Goal: Complete application form: Complete application form

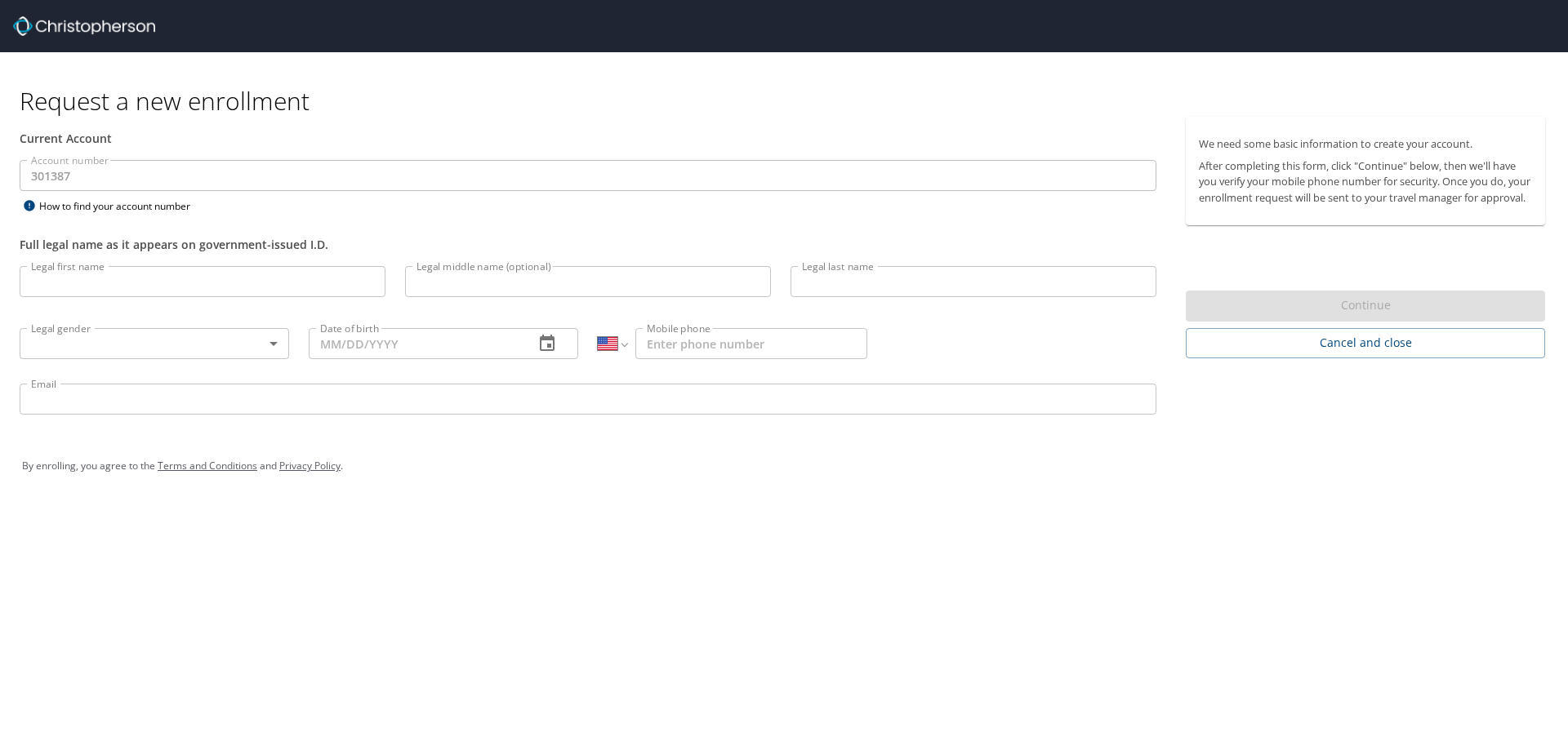
select select "US"
click at [135, 290] on input "Legal first name" at bounding box center [202, 281] width 366 height 31
type input "[PERSON_NAME]"
click at [89, 21] on img at bounding box center [83, 26] width 142 height 20
click at [522, 288] on input "Legal middle name (optional)" at bounding box center [588, 281] width 366 height 31
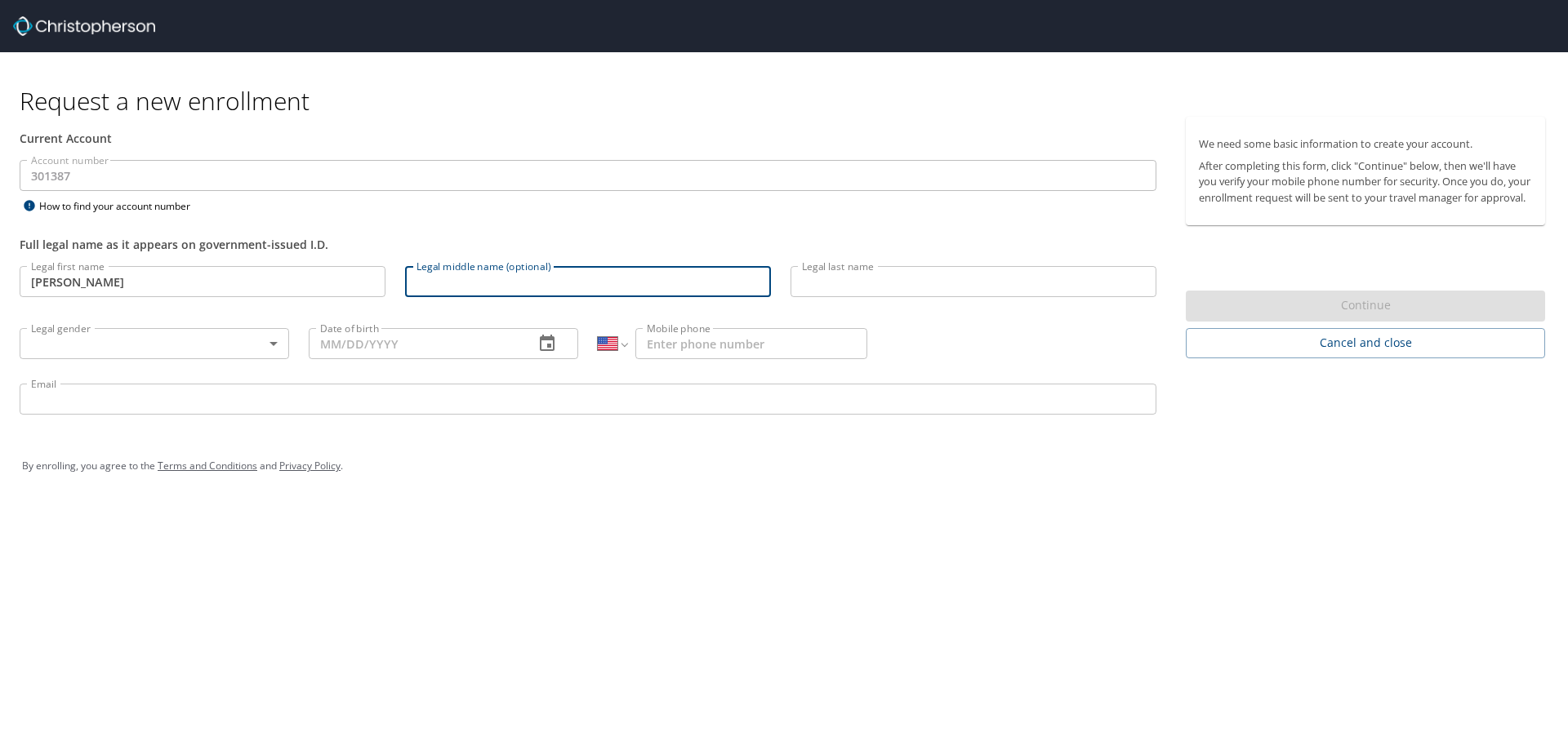
type input "M"
click at [847, 274] on input "Legal last name" at bounding box center [973, 281] width 366 height 31
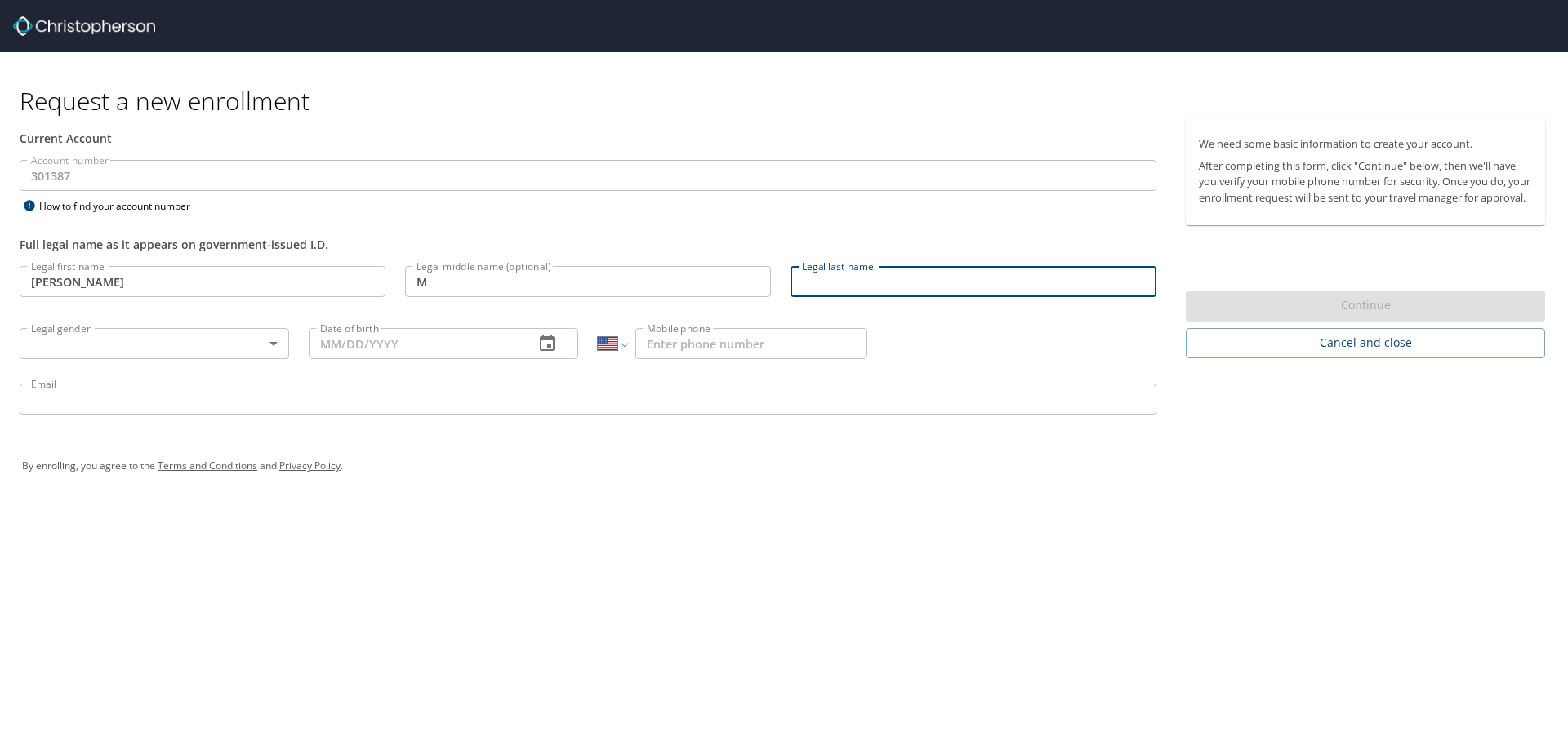
type input "Fallon"
click at [191, 358] on body "Request a new enrollment Current Account Account number 301387 Account number H…" at bounding box center [784, 375] width 1568 height 750
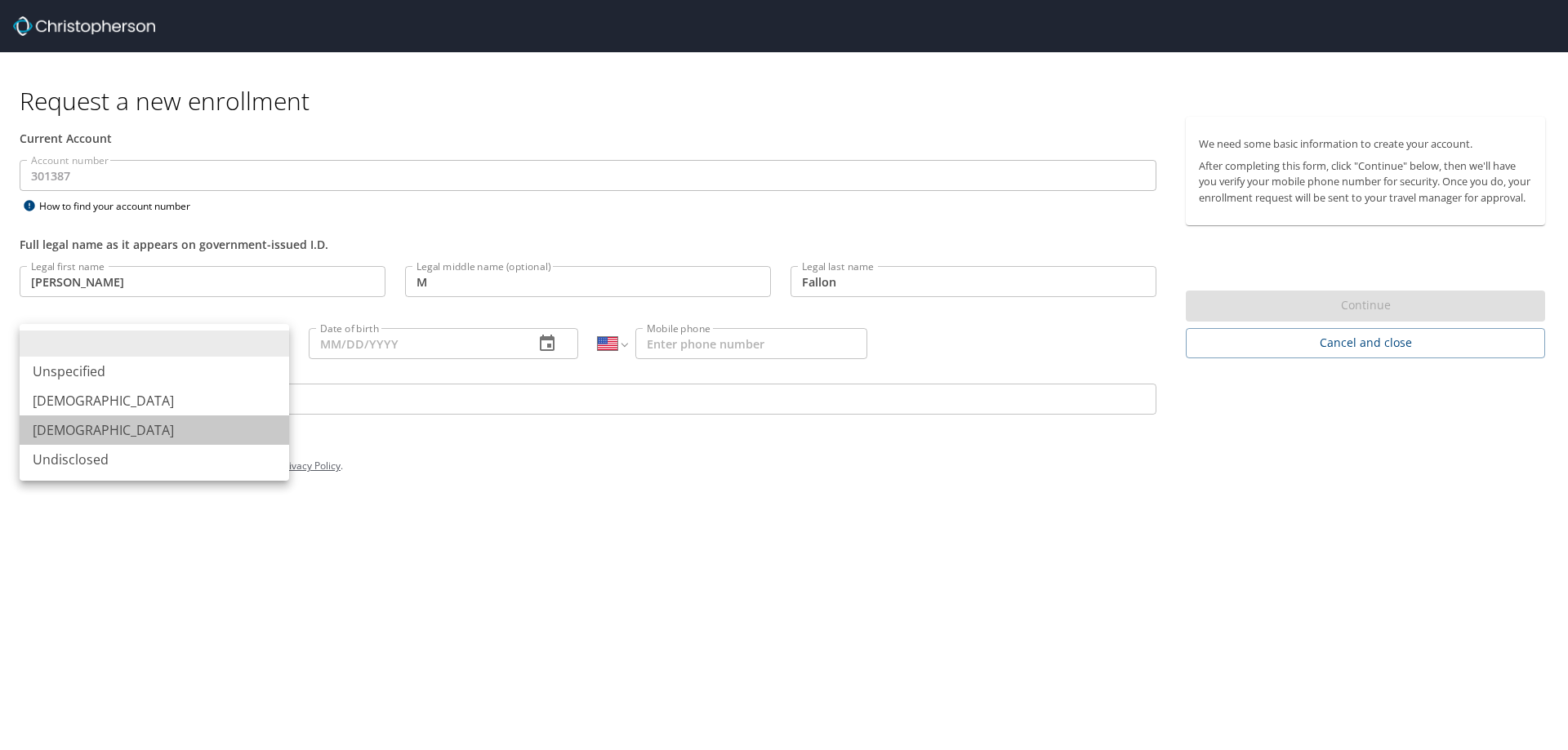
click at [152, 429] on li "Female" at bounding box center [154, 430] width 270 height 30
type input "Female"
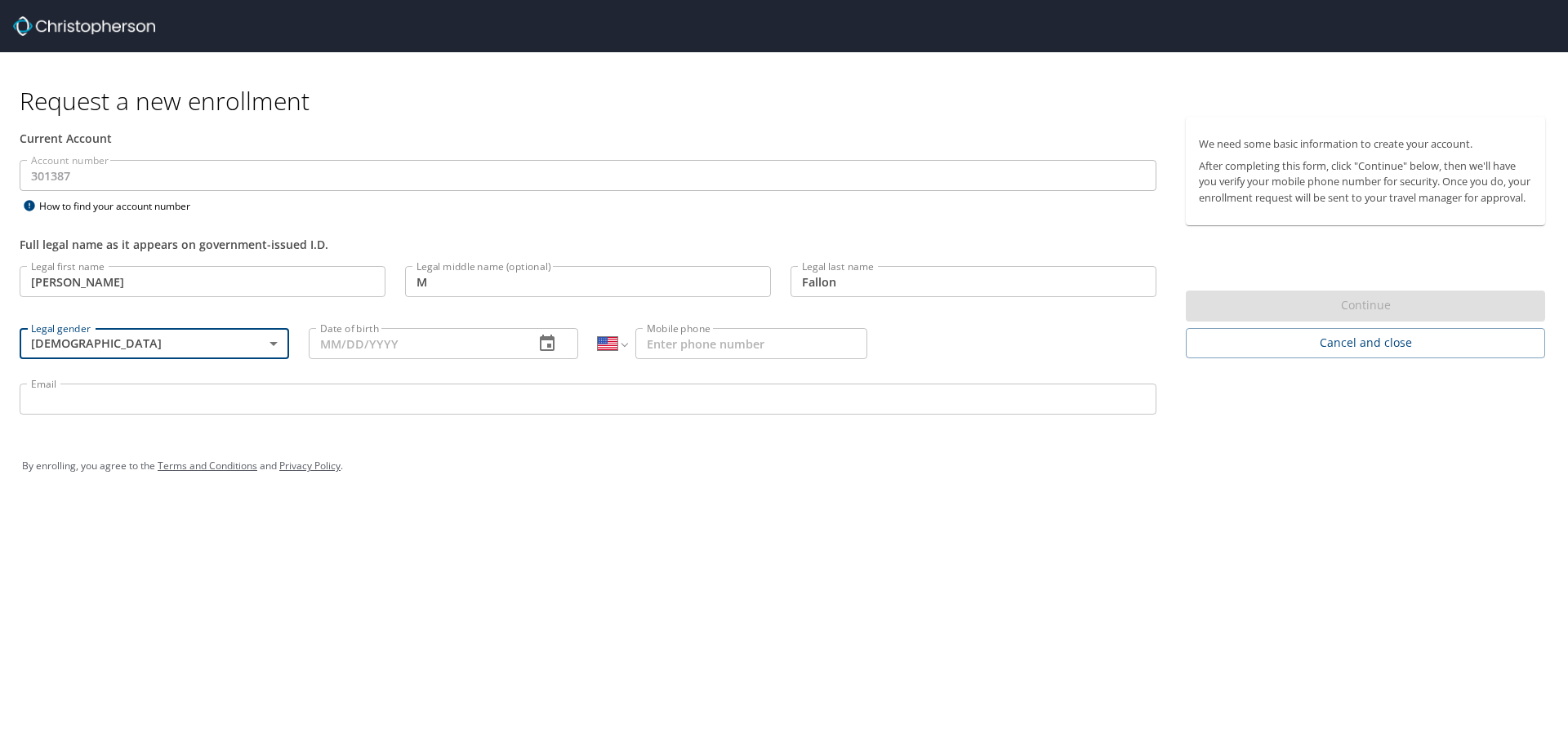
click at [401, 344] on input "Date of birth" at bounding box center [415, 344] width 213 height 31
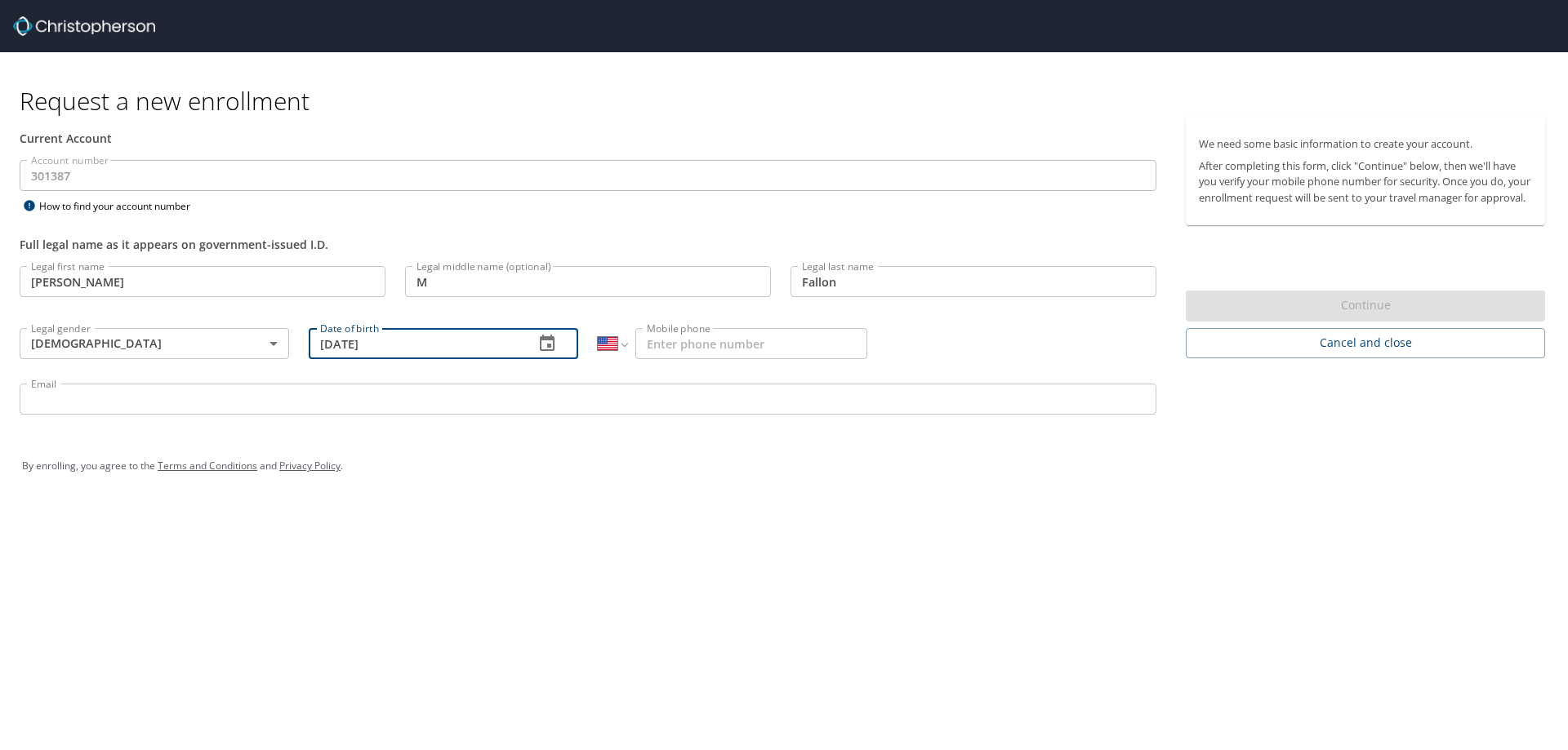
type input "09/23/1992"
click at [667, 335] on input "Mobile phone" at bounding box center [751, 344] width 232 height 31
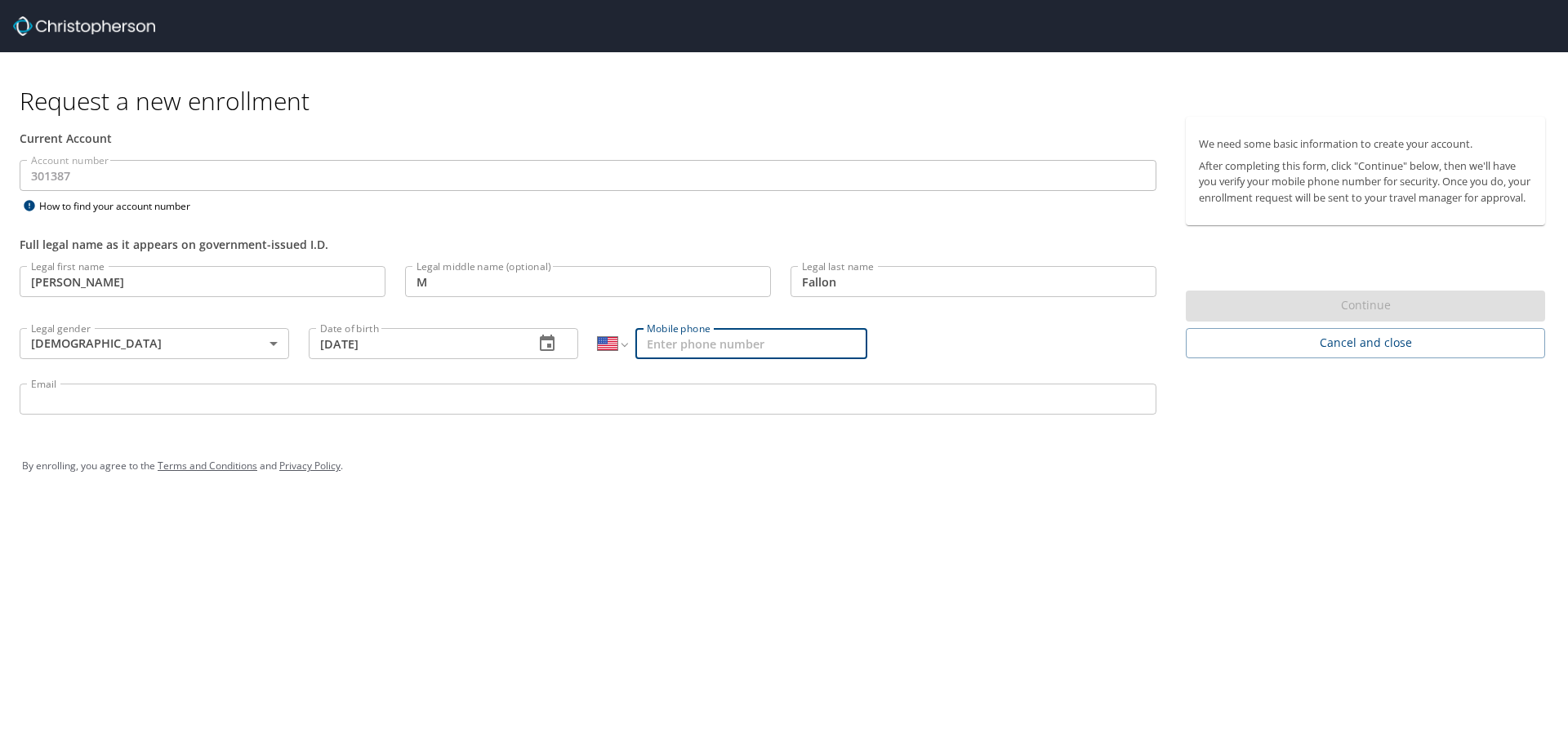
type input "(407) 489-5603"
click at [353, 402] on input "Email" at bounding box center [588, 399] width 1137 height 31
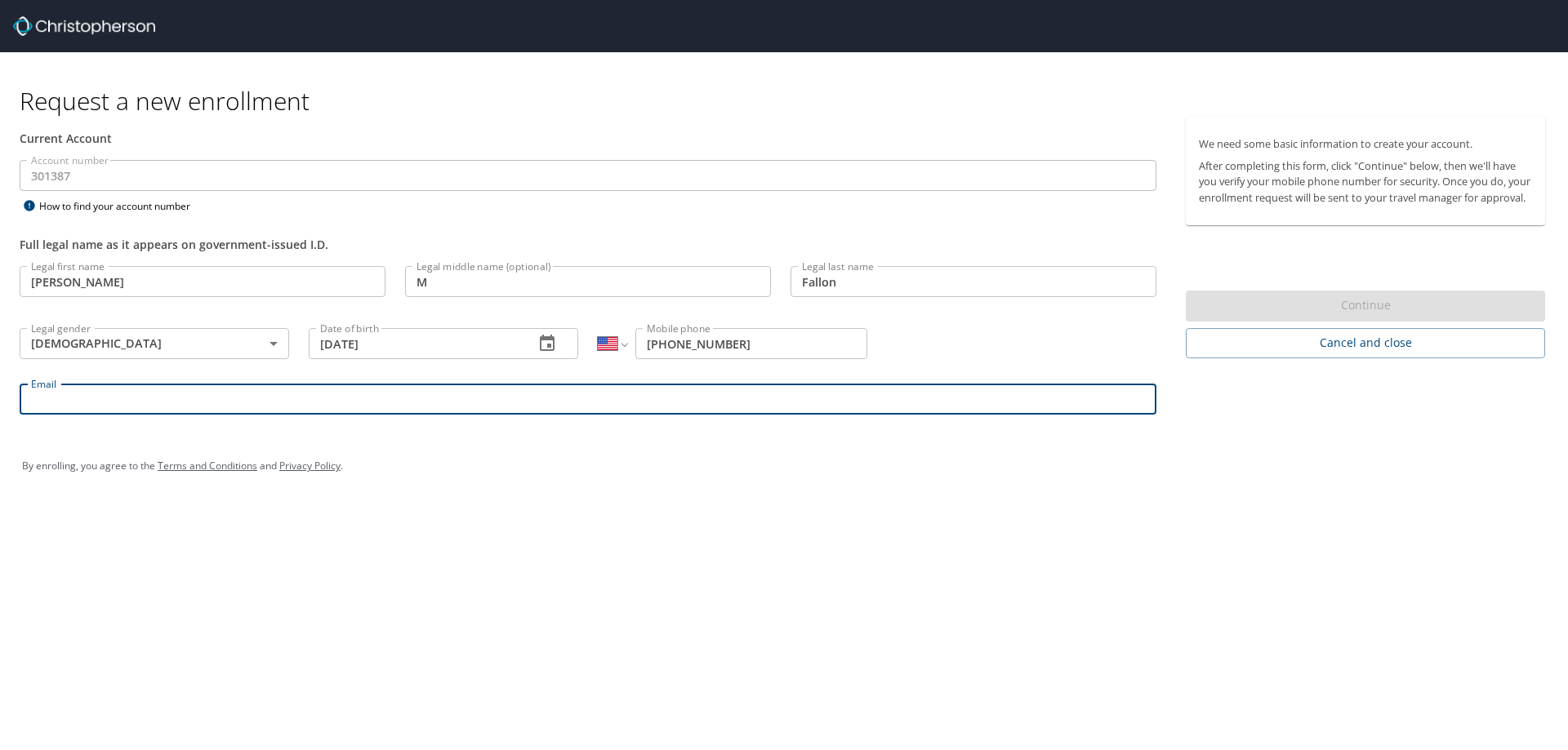
type input "lfallon@endicott.edu"
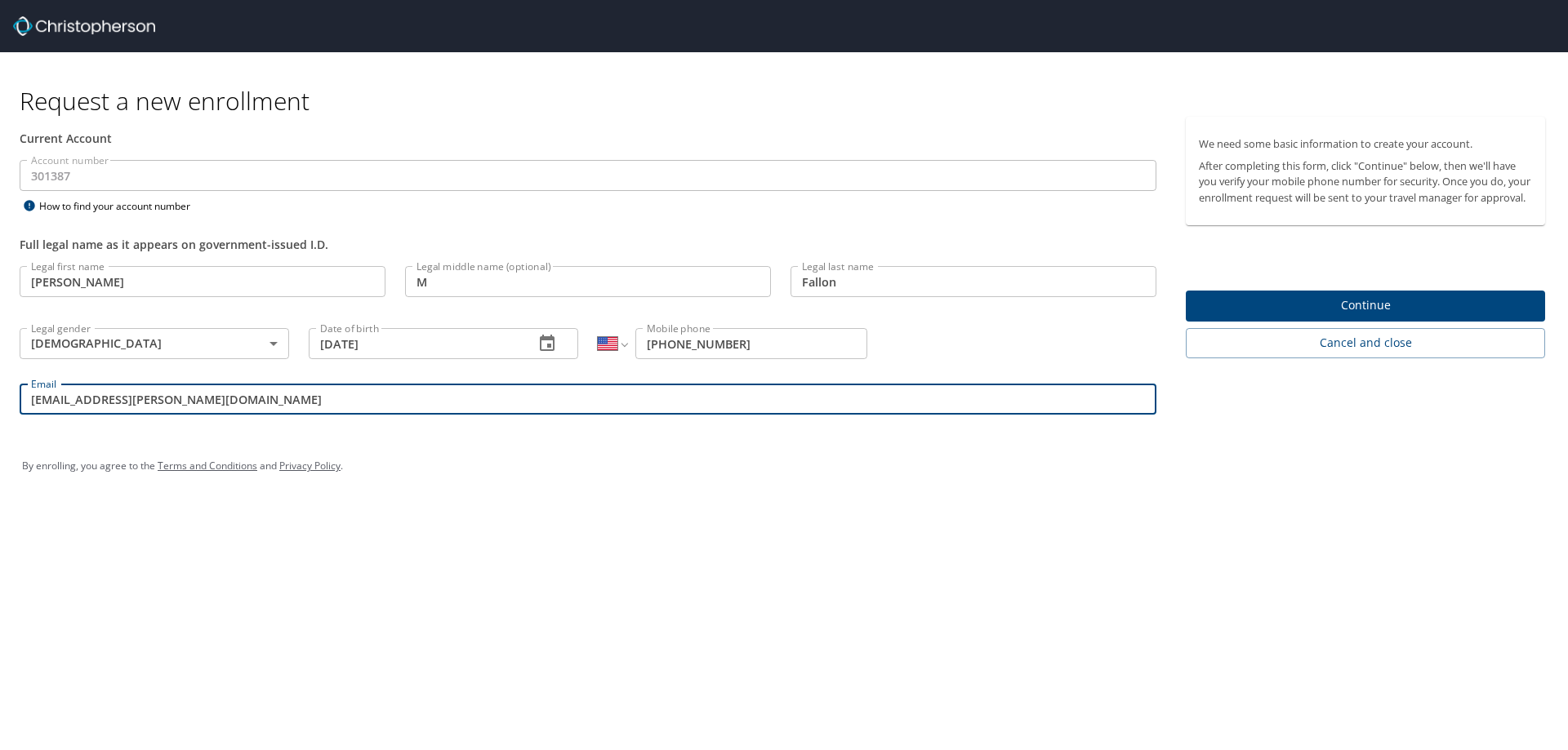
click at [1281, 315] on span "Continue" at bounding box center [1366, 305] width 334 height 20
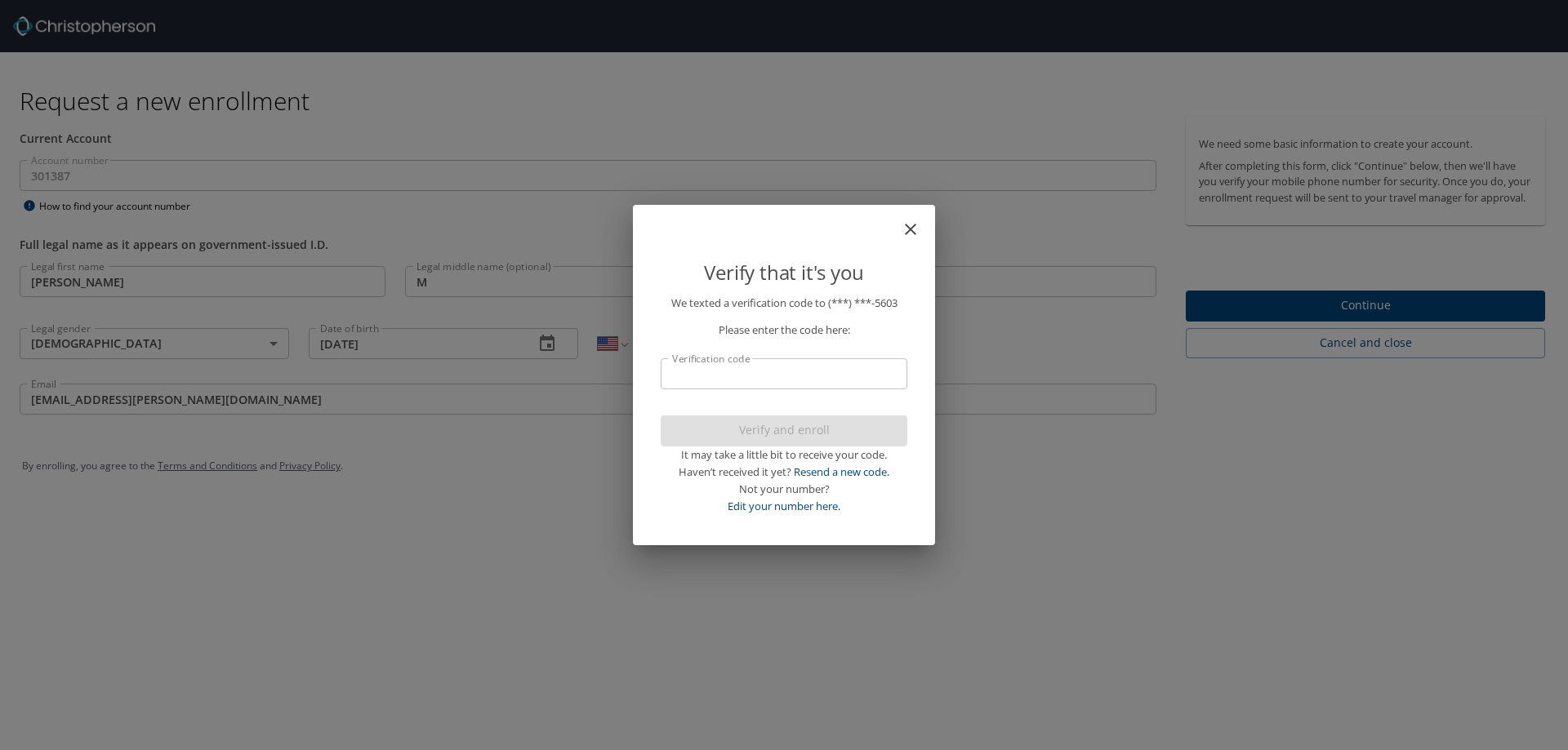
click at [790, 365] on input "Verification code" at bounding box center [784, 373] width 247 height 31
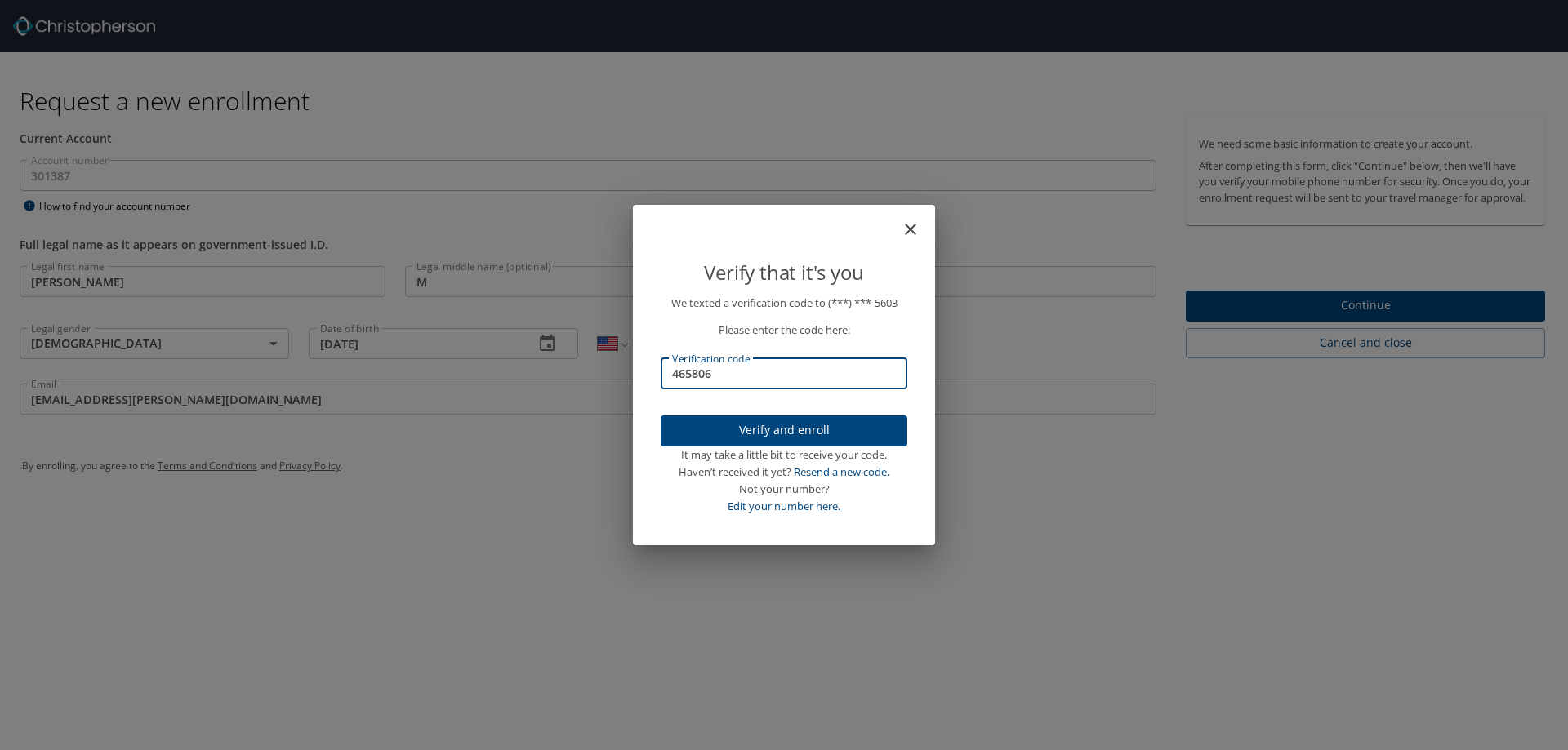
type input "465806"
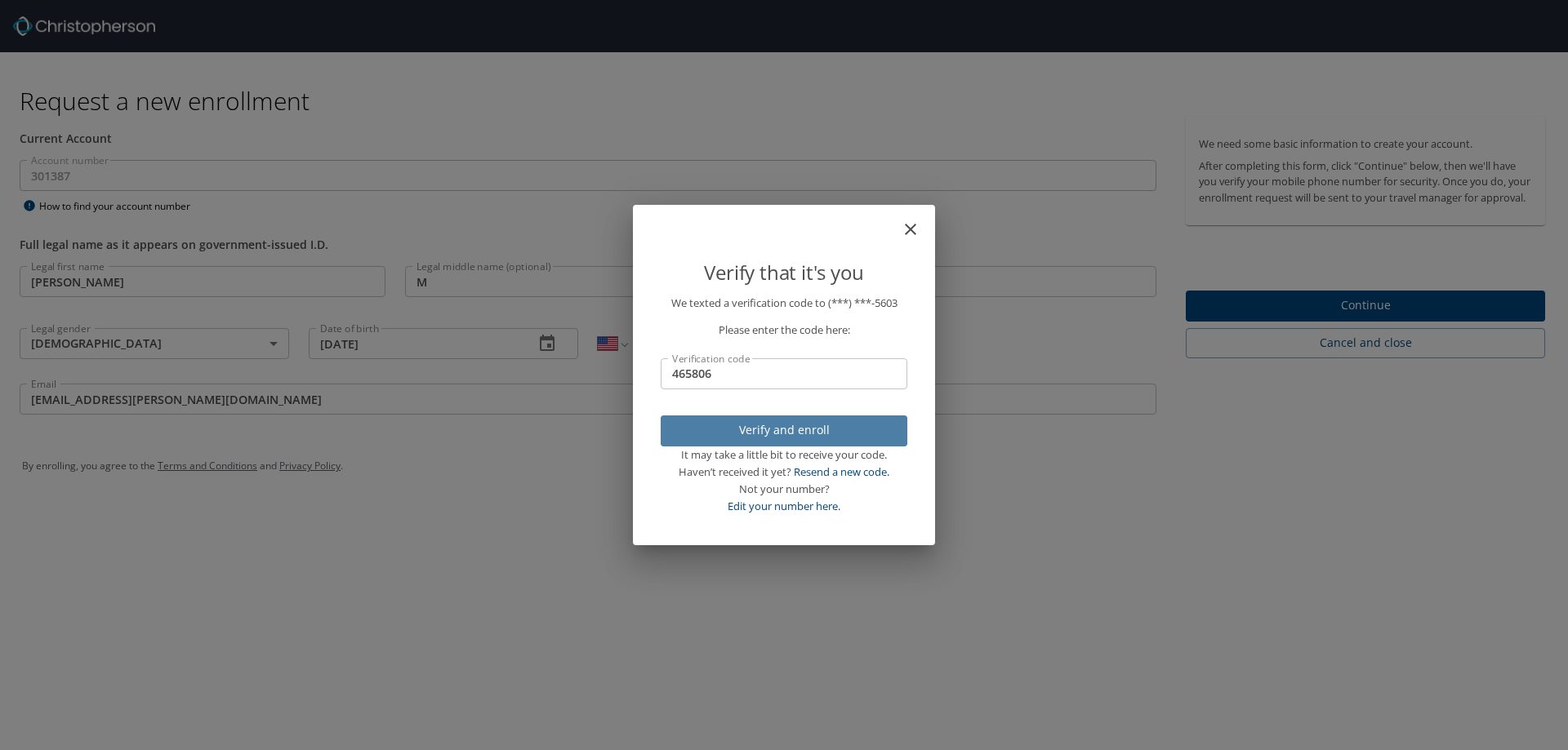
click at [767, 435] on span "Verify and enroll" at bounding box center [784, 430] width 220 height 20
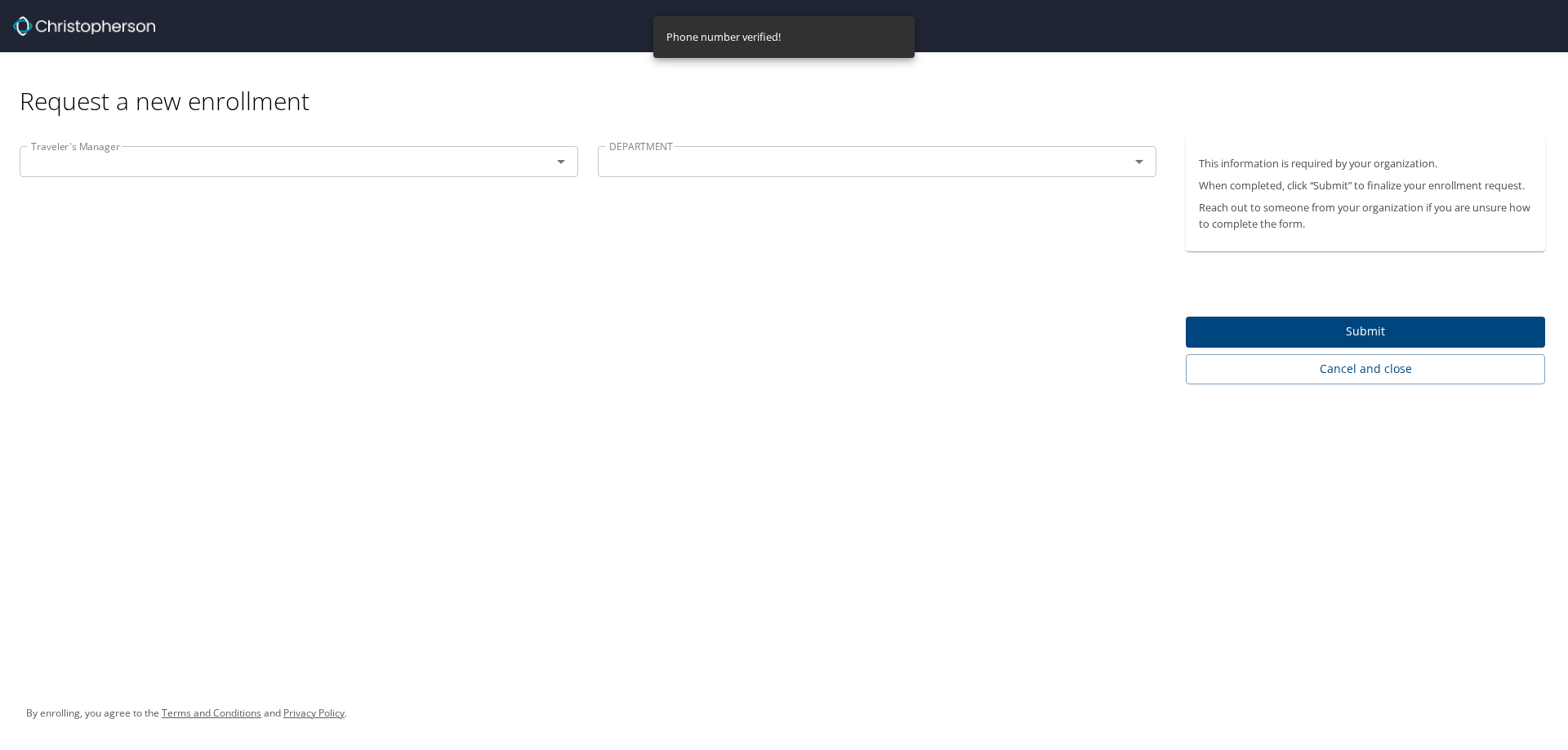
drag, startPoint x: 265, startPoint y: 129, endPoint x: 255, endPoint y: 142, distance: 16.4
click at [255, 140] on div "Request a new enrollment Traveler's Manager Traveler's Manager DEPARTMENT DEPAR…" at bounding box center [784, 218] width 1568 height 332
click at [250, 153] on input "text" at bounding box center [275, 162] width 500 height 21
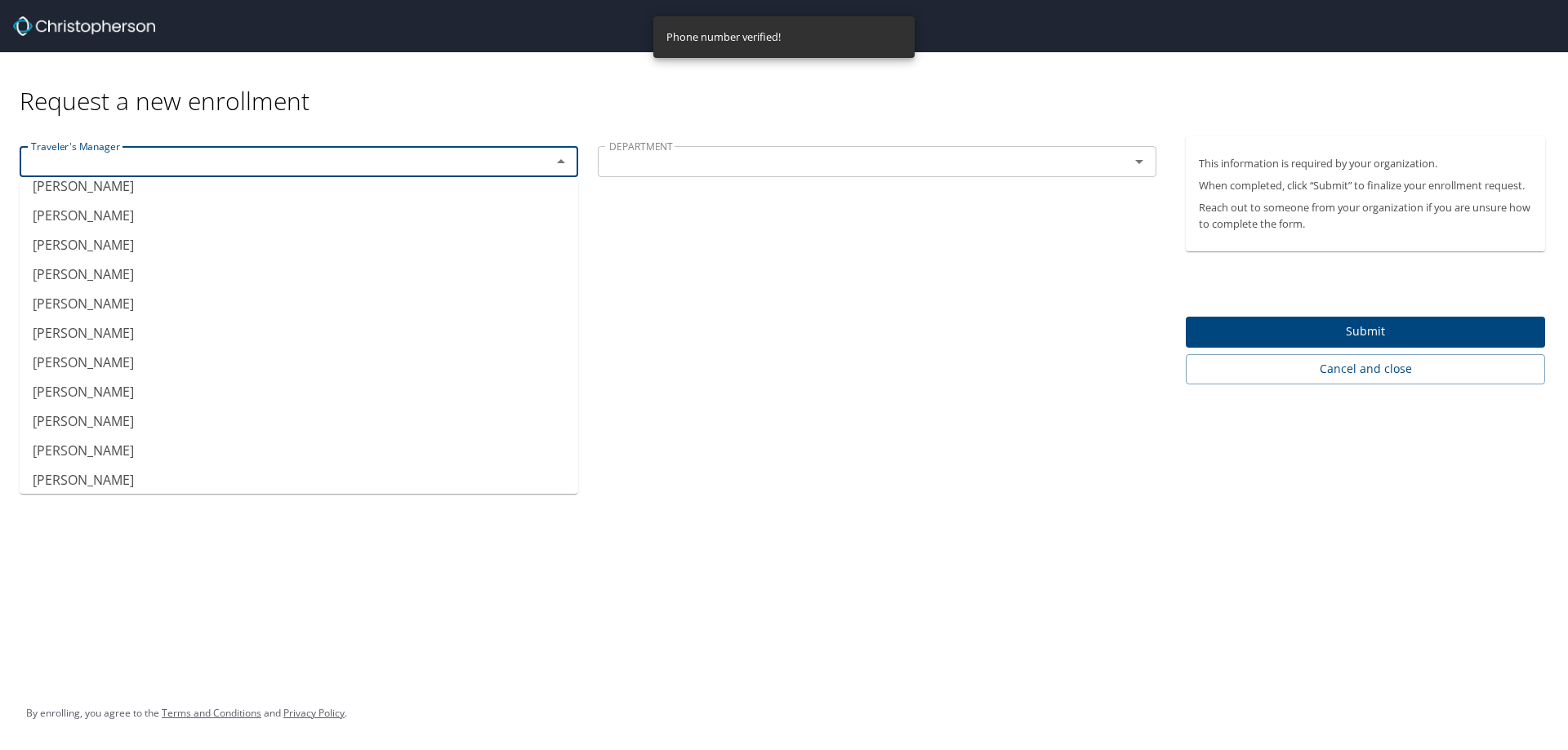
scroll to position [163, 0]
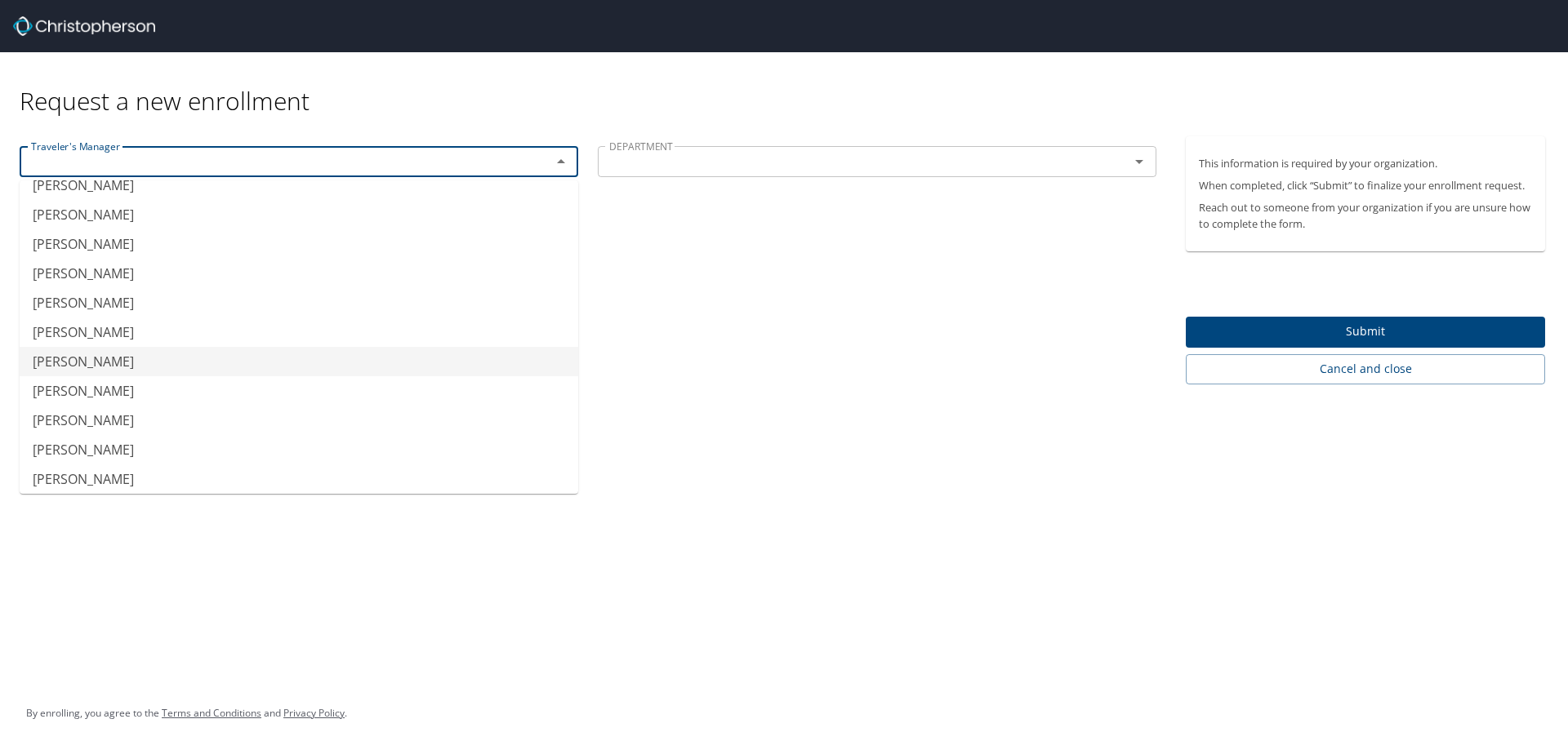
click at [214, 355] on li "Meghan Monaco" at bounding box center [299, 361] width 559 height 30
type input "Meghan Monaco"
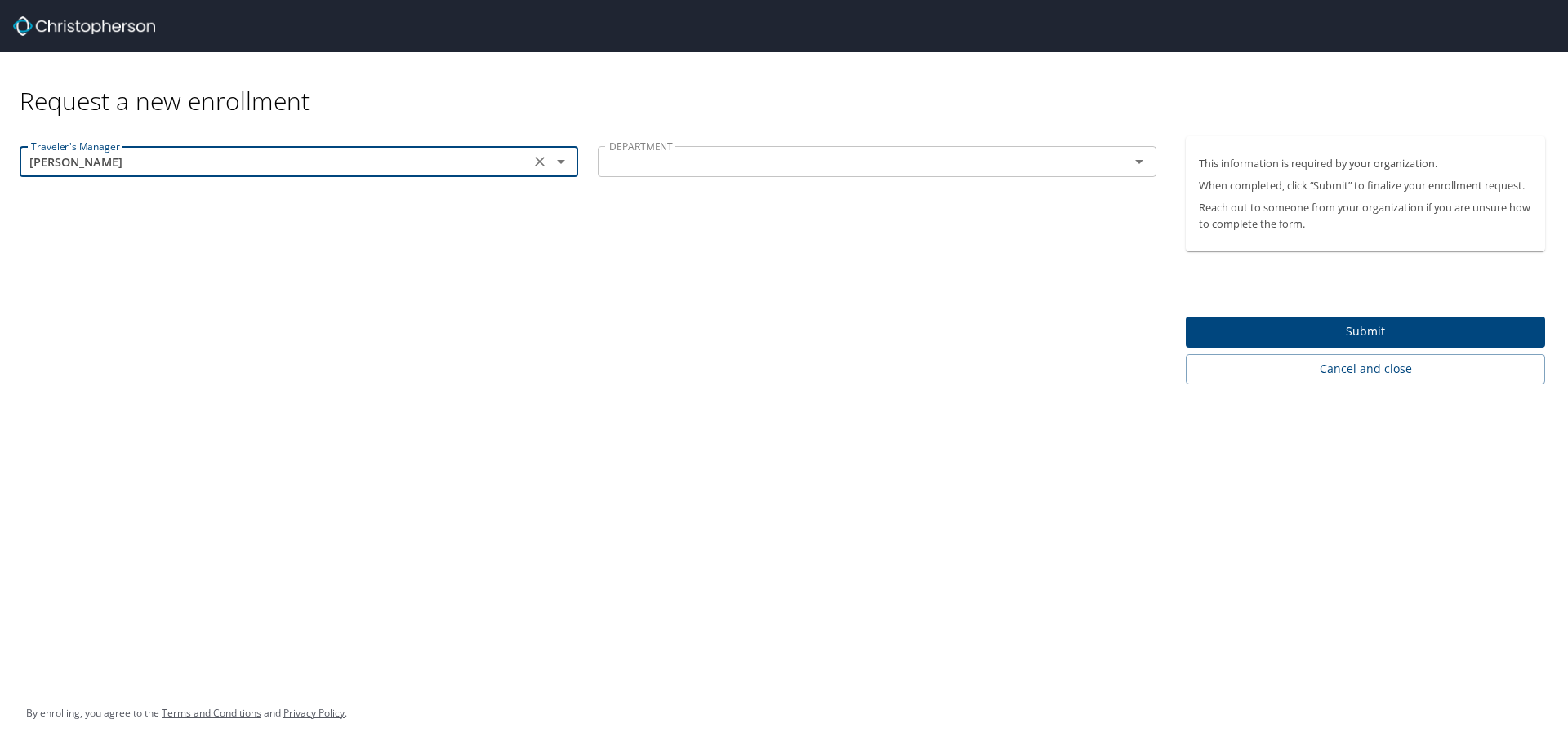
click at [760, 186] on div "DEPARTMENT DEPARTMENT" at bounding box center [877, 163] width 579 height 54
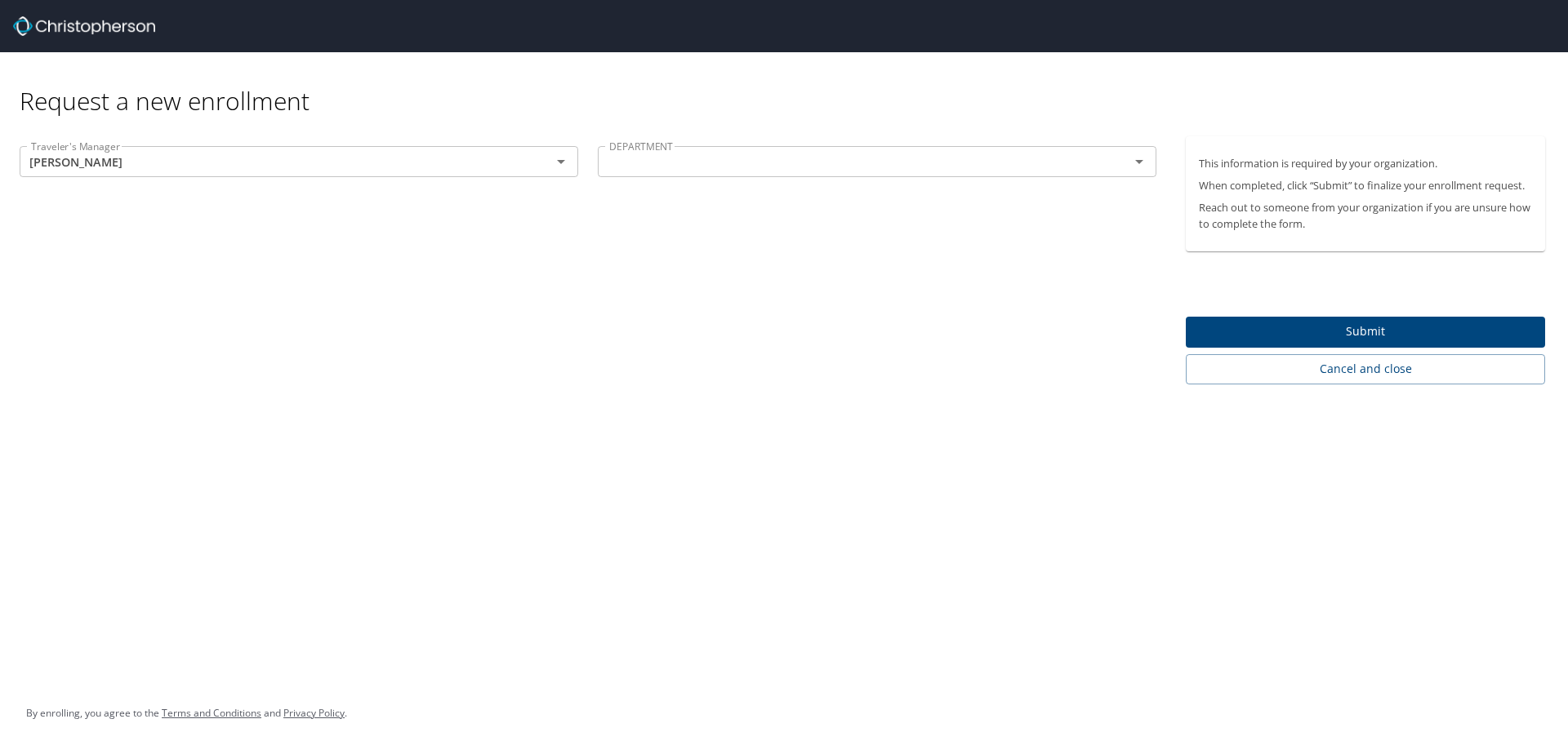
click at [759, 163] on input "text" at bounding box center [852, 162] width 500 height 21
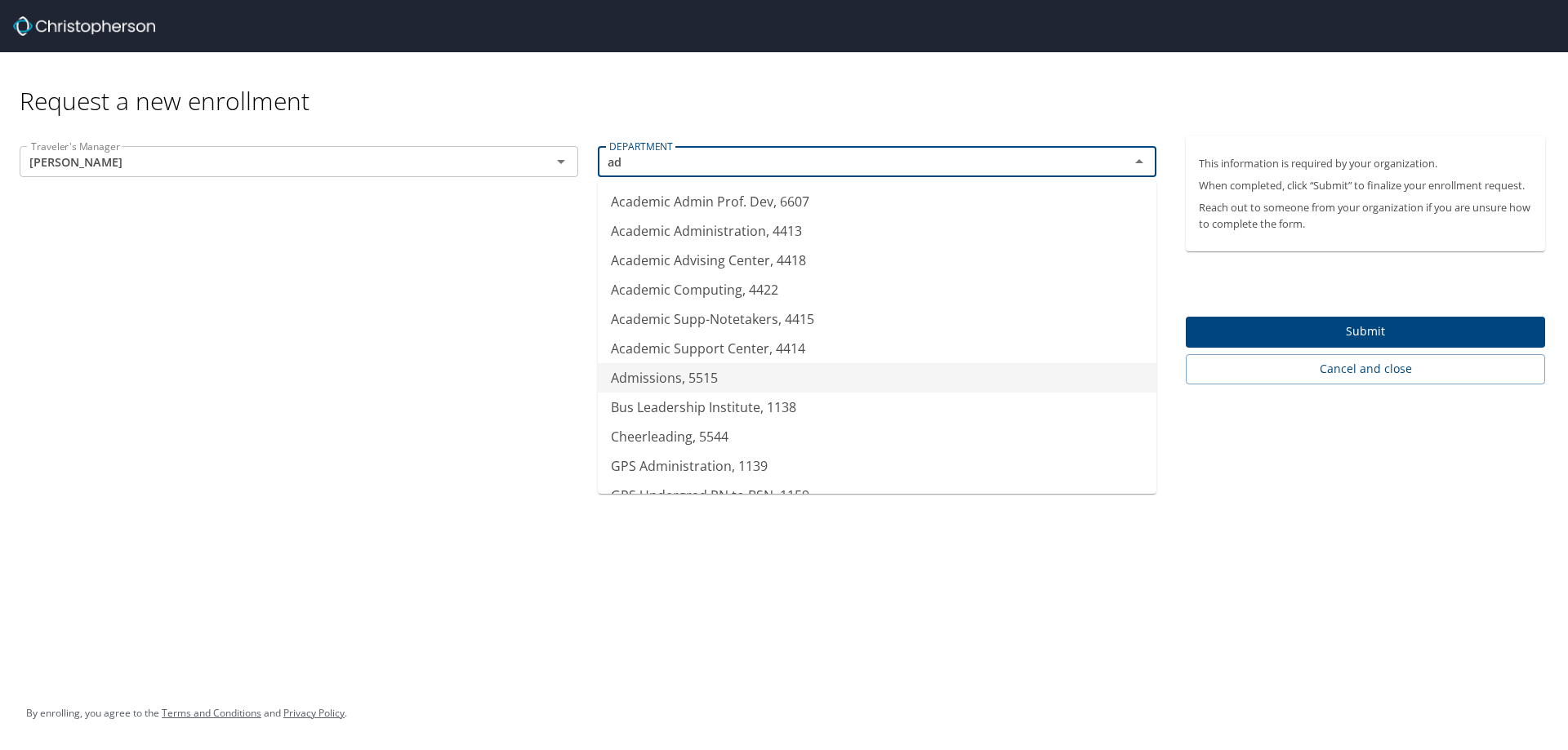
click at [724, 387] on li "Admissions, 5515" at bounding box center [877, 378] width 559 height 30
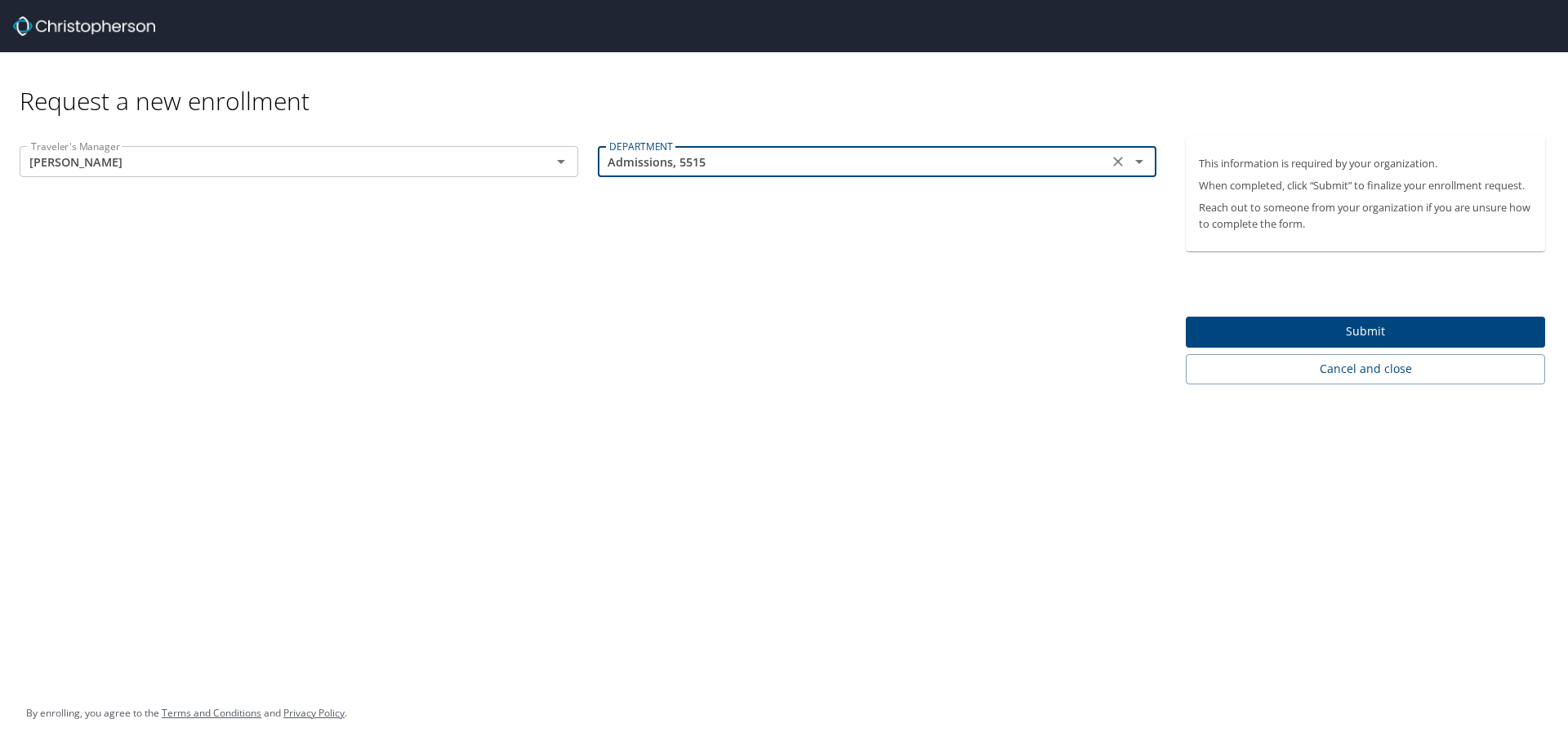
type input "Admissions, 5515"
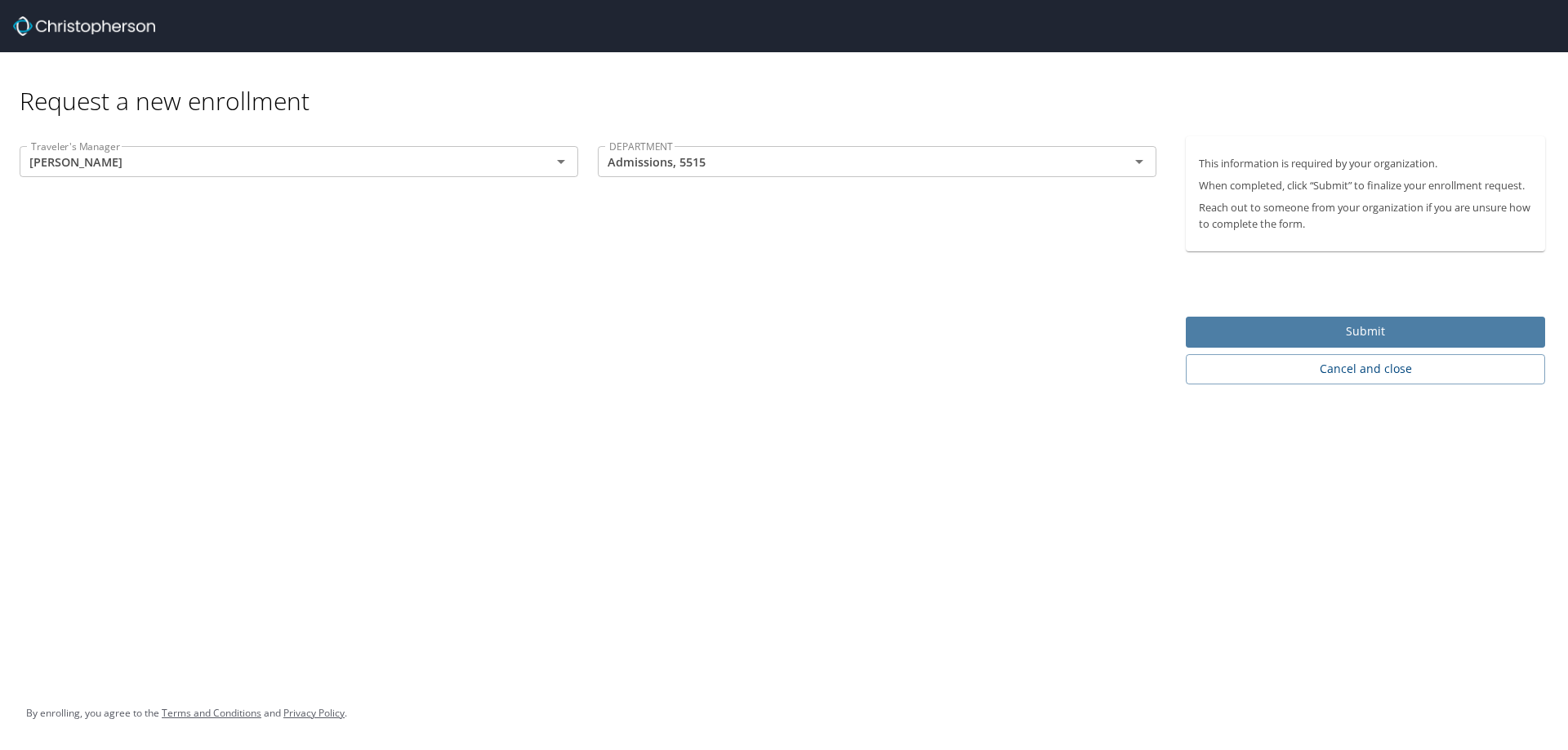
click at [1311, 335] on span "Submit" at bounding box center [1366, 332] width 334 height 20
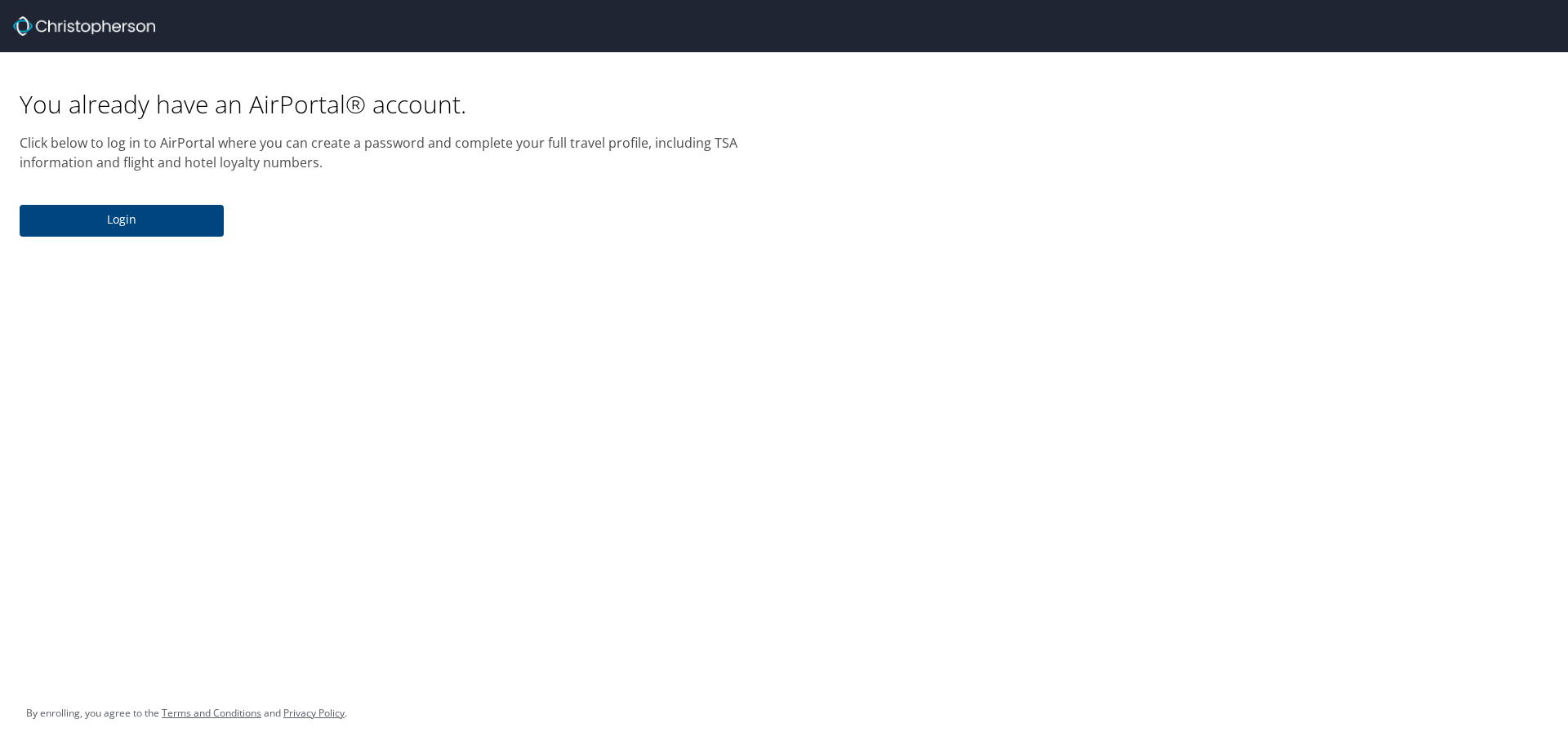
click at [166, 216] on span "Login" at bounding box center [121, 220] width 178 height 20
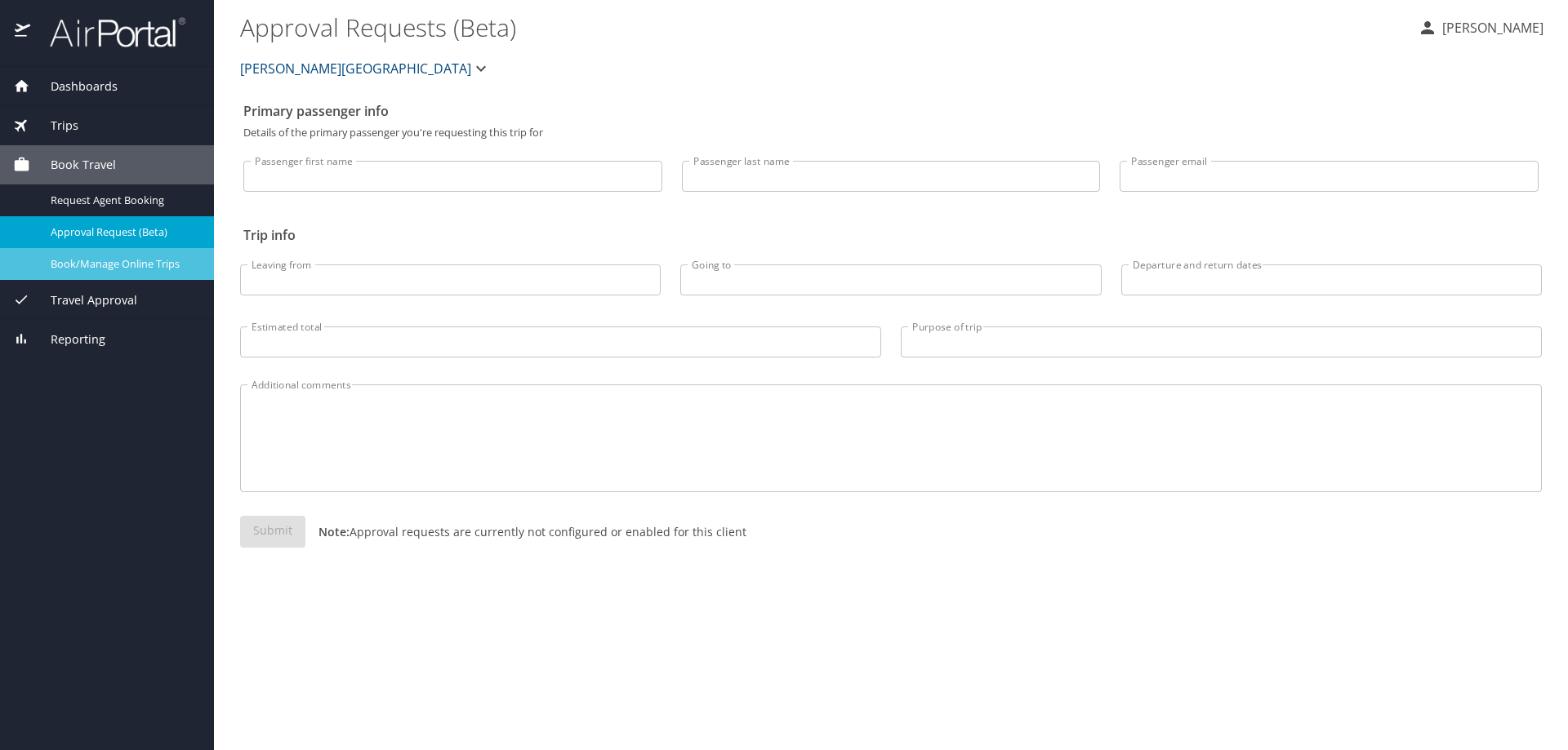
click at [146, 264] on span "Book/Manage Online Trips" at bounding box center [123, 264] width 144 height 15
